Goal: Communication & Community: Connect with others

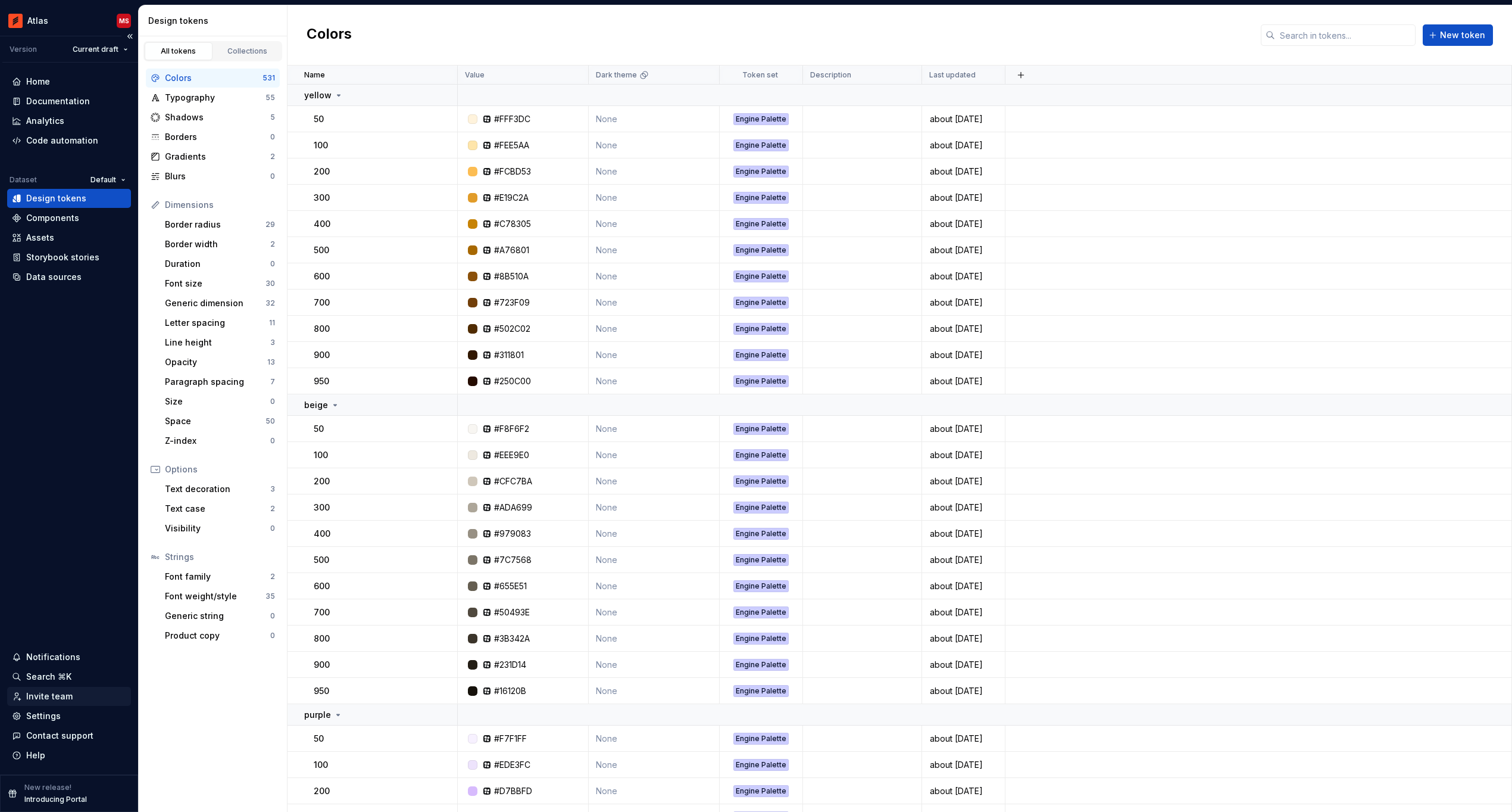
click at [54, 692] on div "Invite team" at bounding box center [49, 697] width 47 height 12
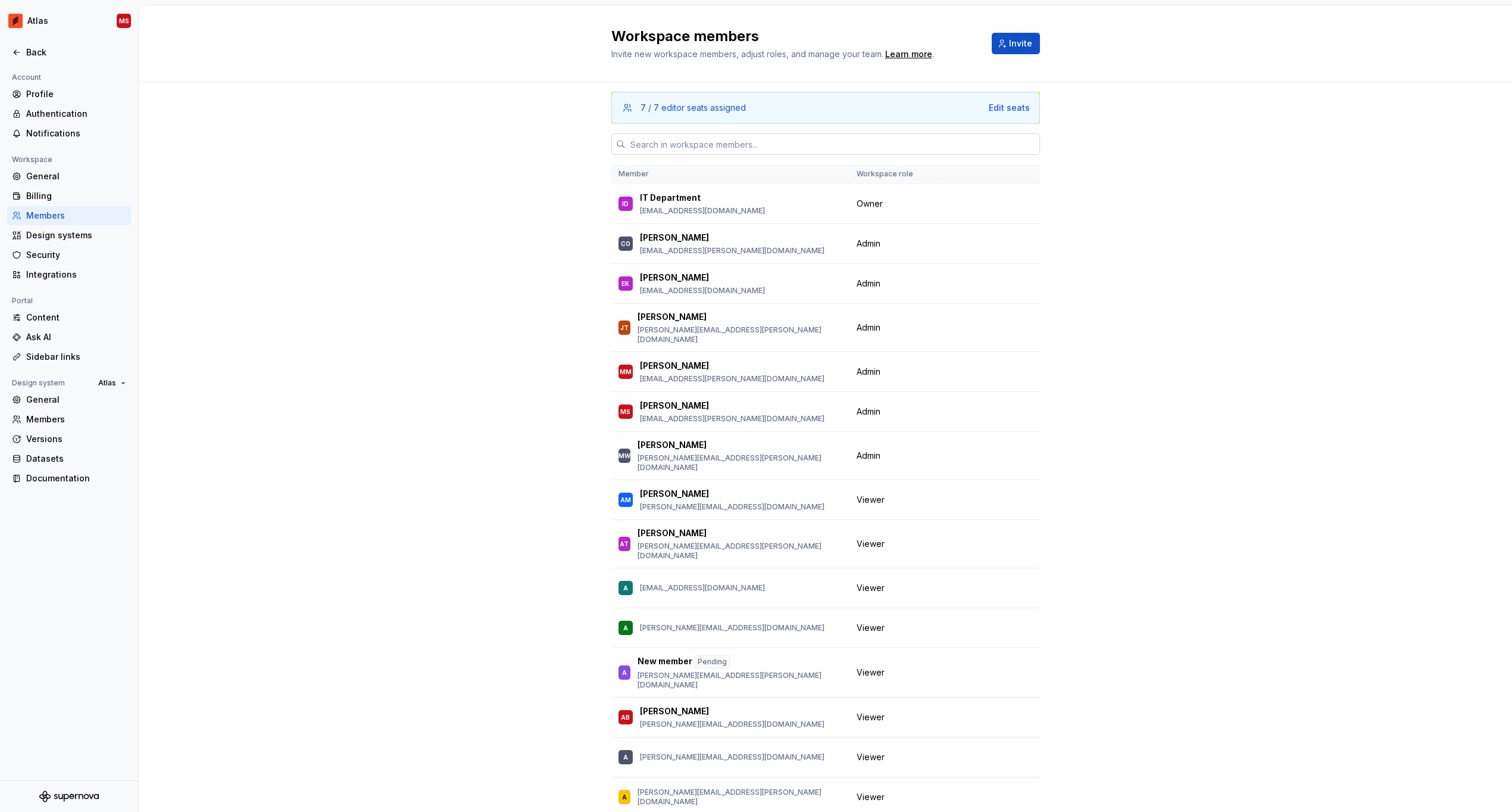
click at [652, 144] on input "text" at bounding box center [832, 144] width 415 height 21
paste input "[PERSON_NAME][EMAIL_ADDRESS][PERSON_NAME][DOMAIN_NAME]"
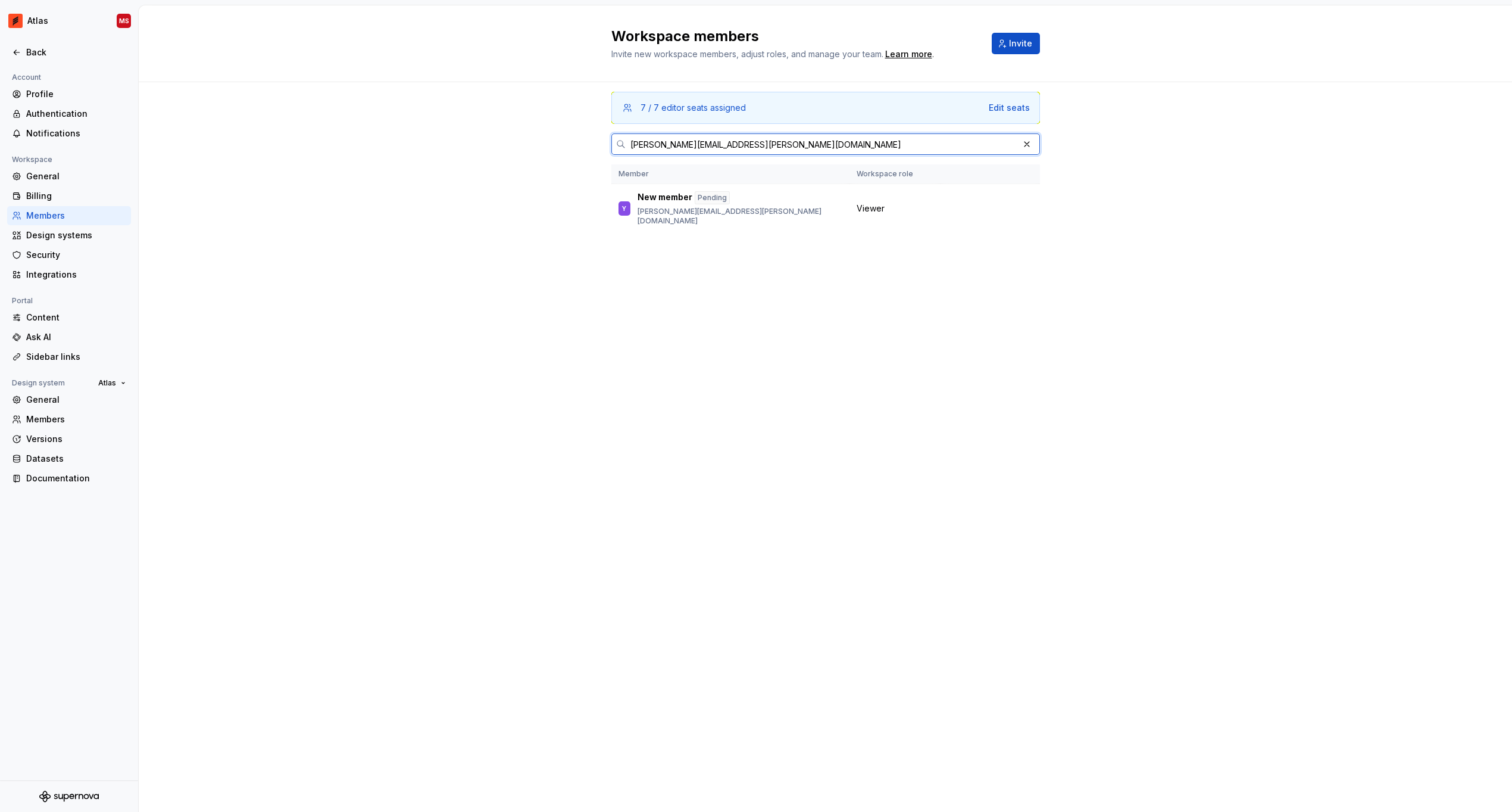
type input "[PERSON_NAME][EMAIL_ADDRESS][PERSON_NAME][DOMAIN_NAME]"
click at [508, 289] on div "7 / 7 editor seats assigned Edit seats [PERSON_NAME][EMAIL_ADDRESS][PERSON_NAME…" at bounding box center [825, 447] width 1373 height 730
click at [1026, 204] on button "button" at bounding box center [1025, 209] width 17 height 17
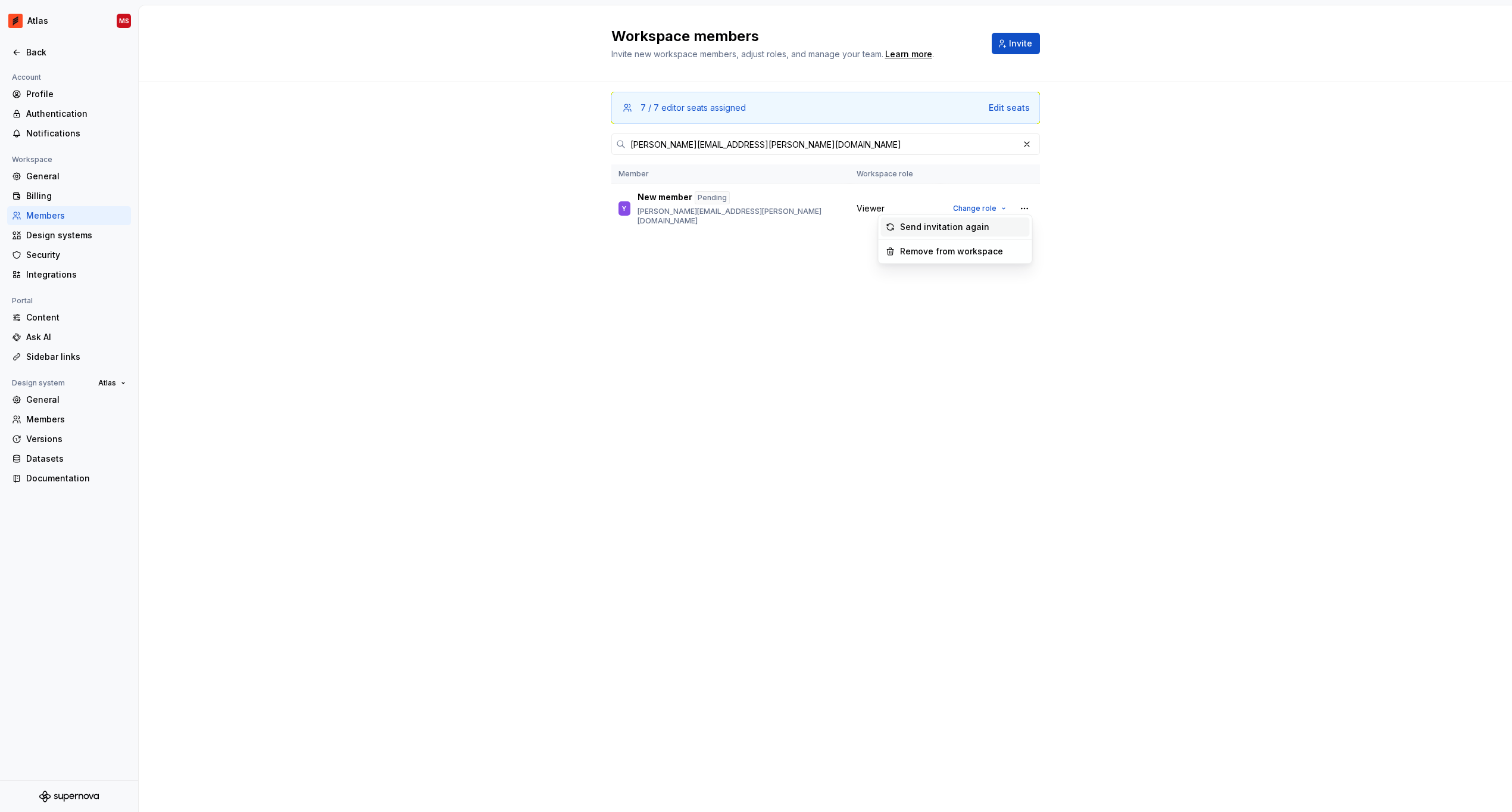
click at [723, 357] on div "7 / 7 editor seats assigned Edit seats [PERSON_NAME][EMAIL_ADDRESS][PERSON_NAME…" at bounding box center [825, 425] width 428 height 684
click at [1024, 204] on button "button" at bounding box center [1025, 209] width 17 height 17
click at [961, 227] on div "Send invitation again" at bounding box center [945, 227] width 89 height 12
click at [1032, 205] on button "button" at bounding box center [1025, 209] width 17 height 17
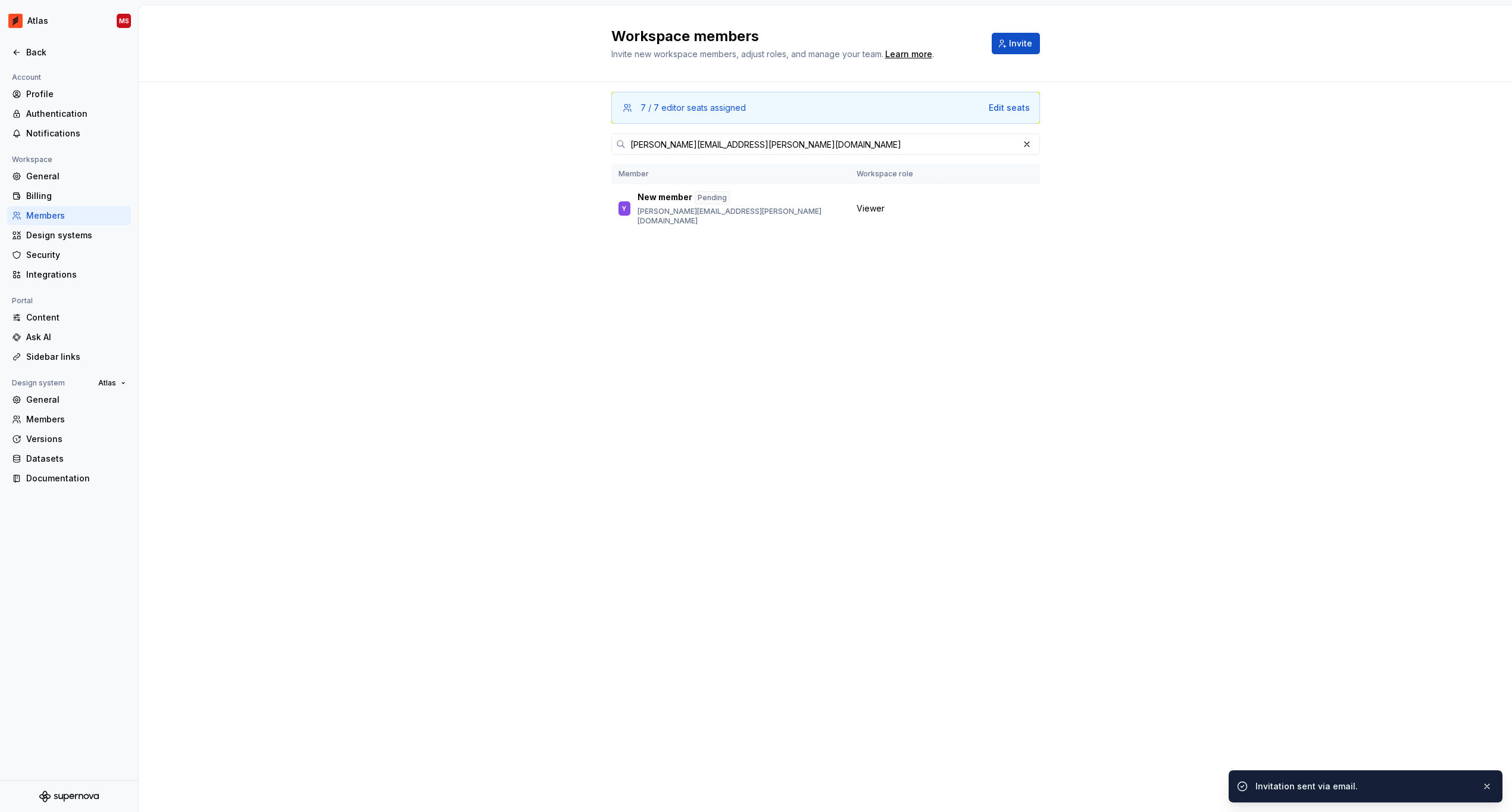
click at [737, 415] on div "7 / 7 editor seats assigned Edit seats [PERSON_NAME][EMAIL_ADDRESS][PERSON_NAME…" at bounding box center [825, 425] width 428 height 684
